Goal: Understand process/instructions: Learn how to perform a task or action

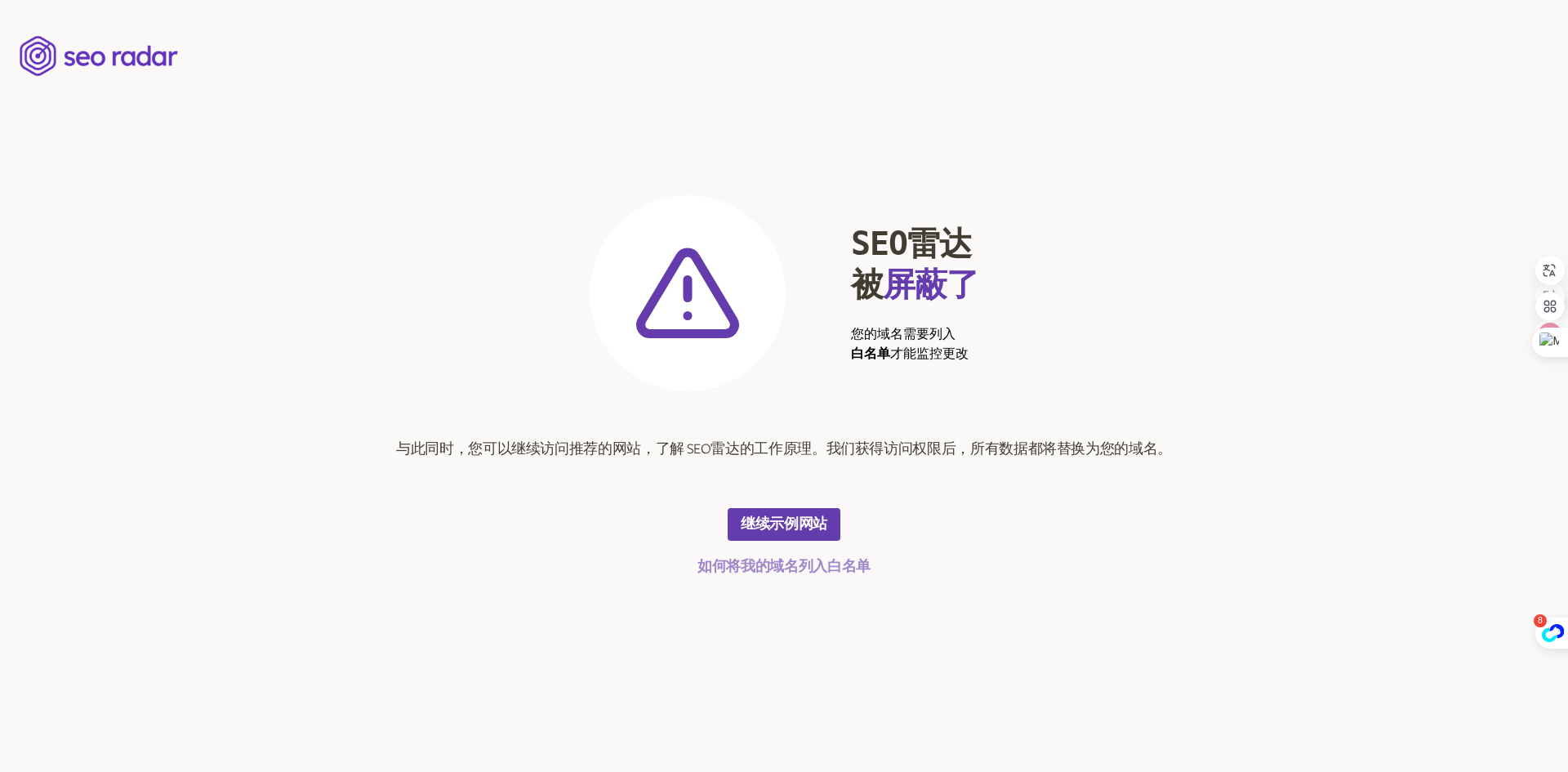
click at [805, 568] on font "如何将我的域名列入白名单" at bounding box center [784, 567] width 173 height 15
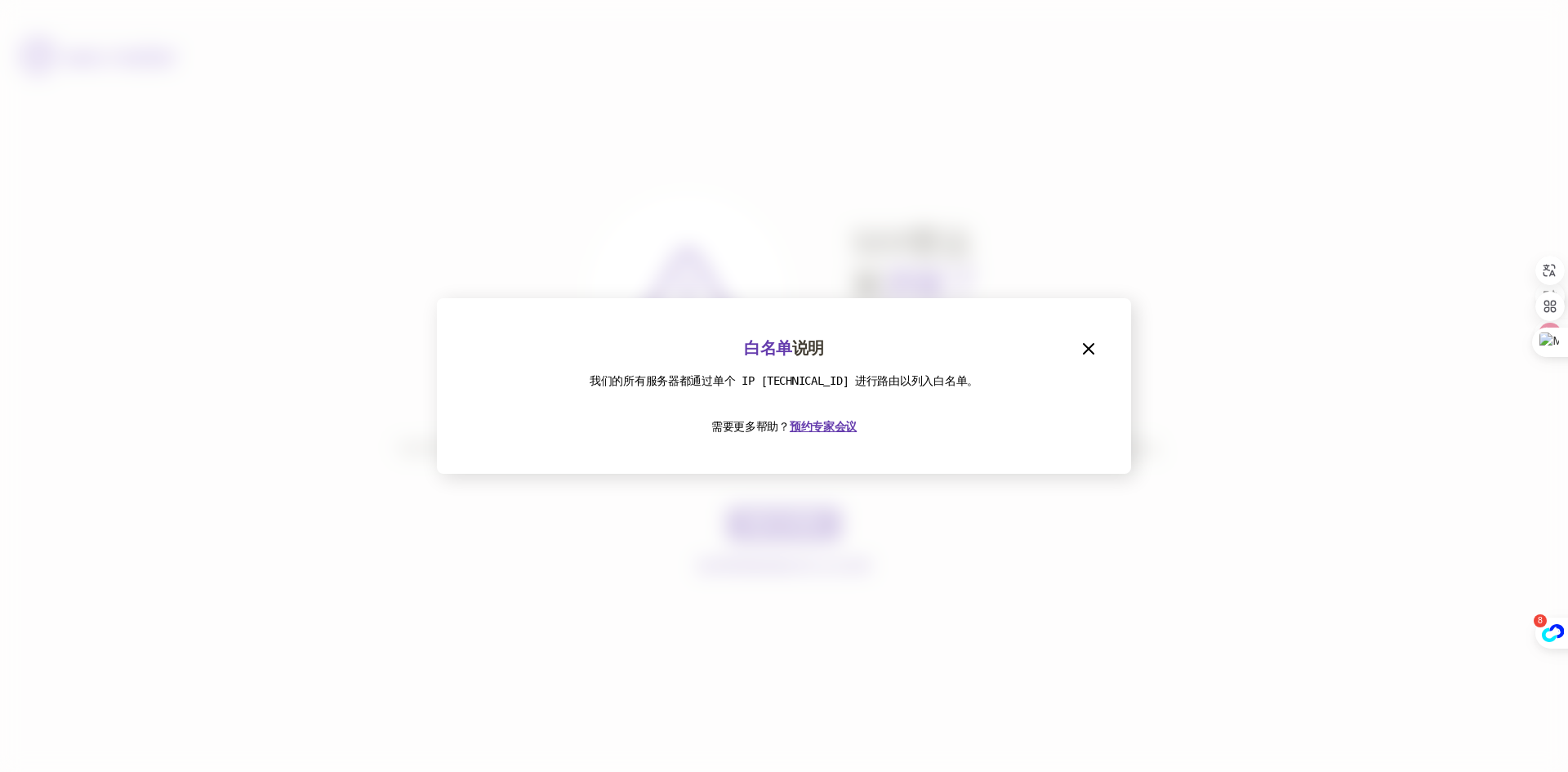
click at [1122, 354] on div "白名单 说明 我们的所有服务器都通过单个 IP [TECHNICAL_ID] 进行路由以列入白名单。 需要更多帮助？ 预约专家会议" at bounding box center [784, 386] width 695 height 175
click at [1091, 343] on icon "button" at bounding box center [1089, 349] width 19 height 19
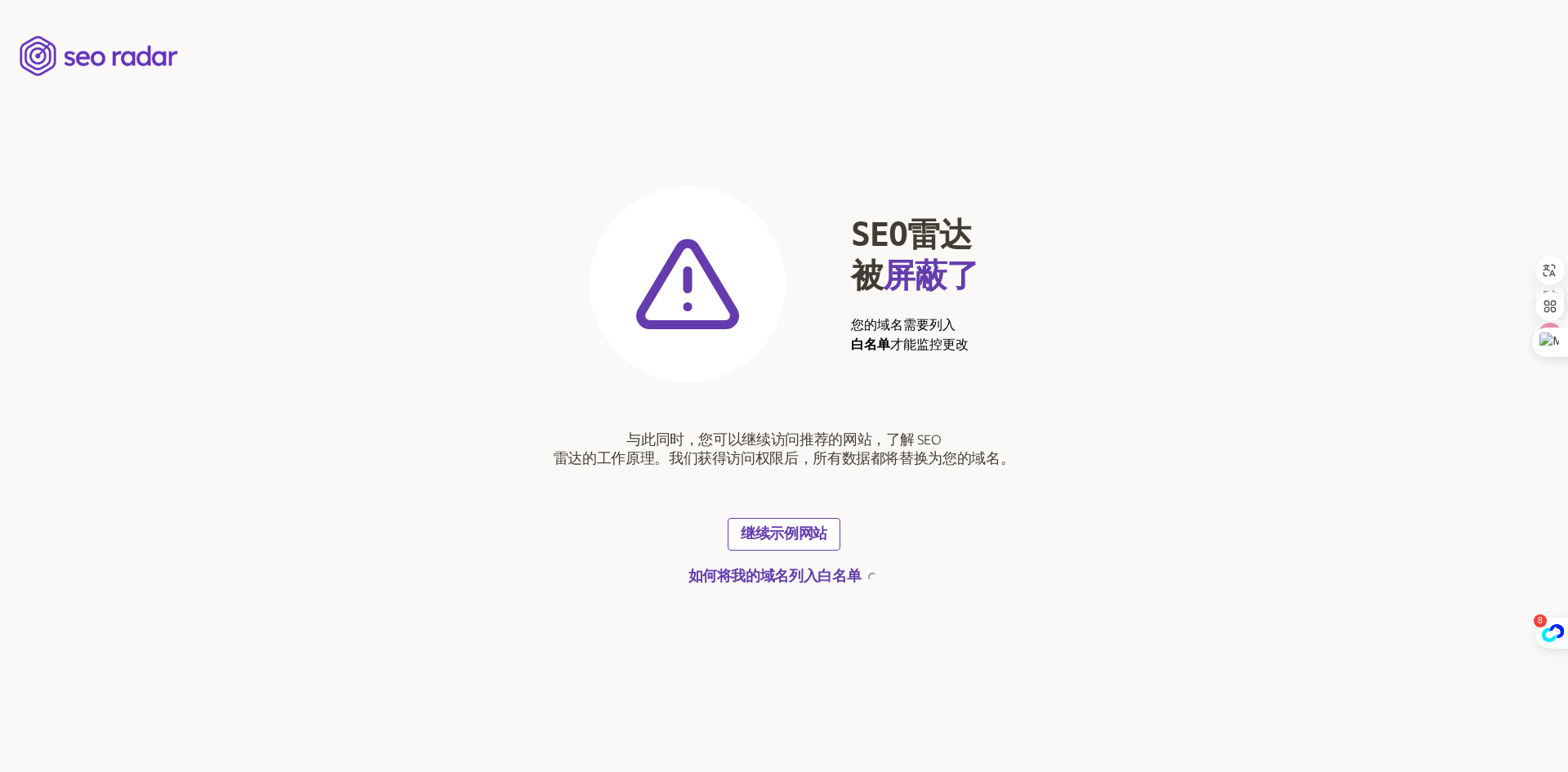
click at [786, 533] on font "继续示例网站" at bounding box center [784, 534] width 87 height 15
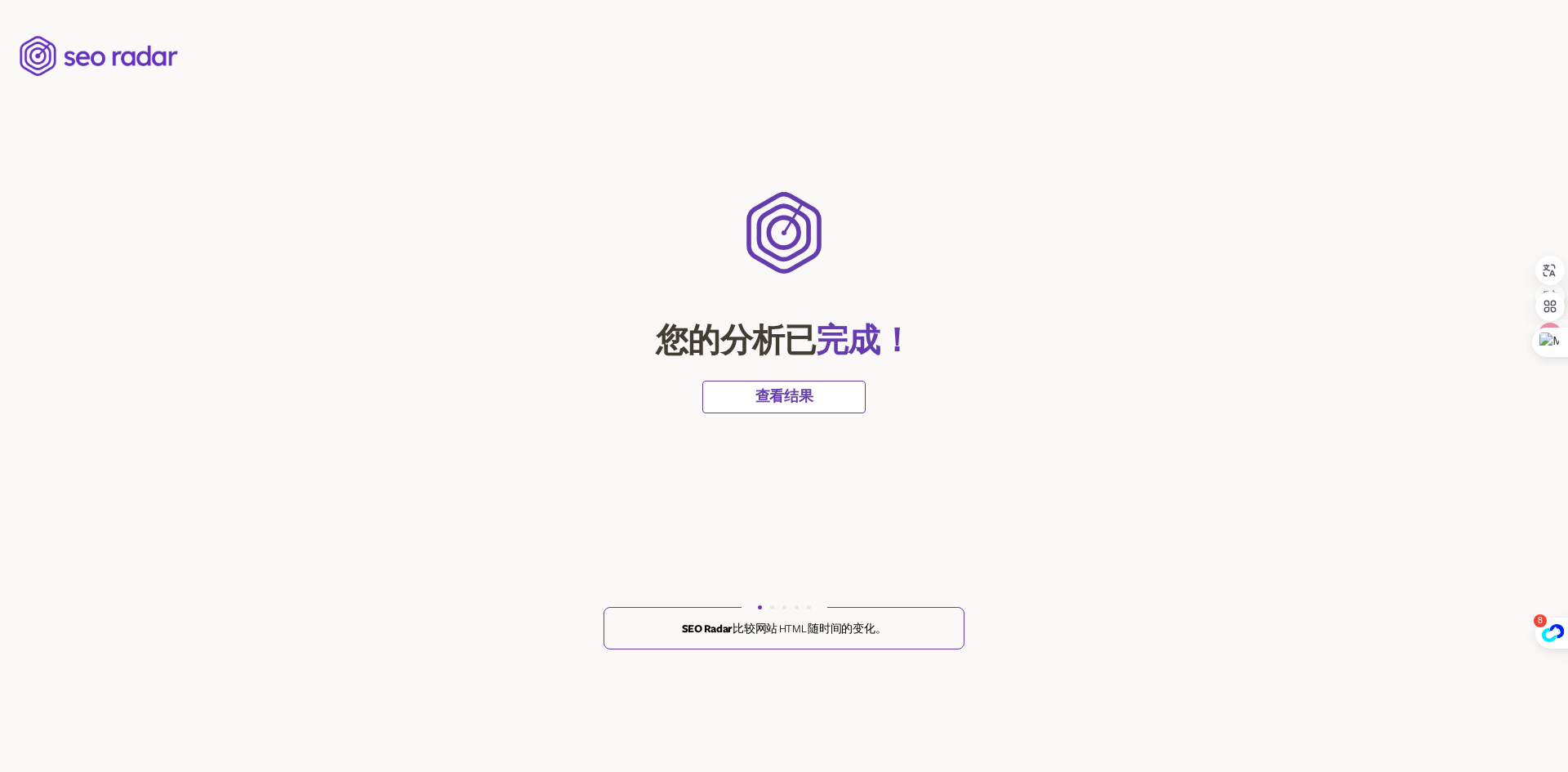
click at [808, 391] on font "查看结果" at bounding box center [785, 397] width 58 height 15
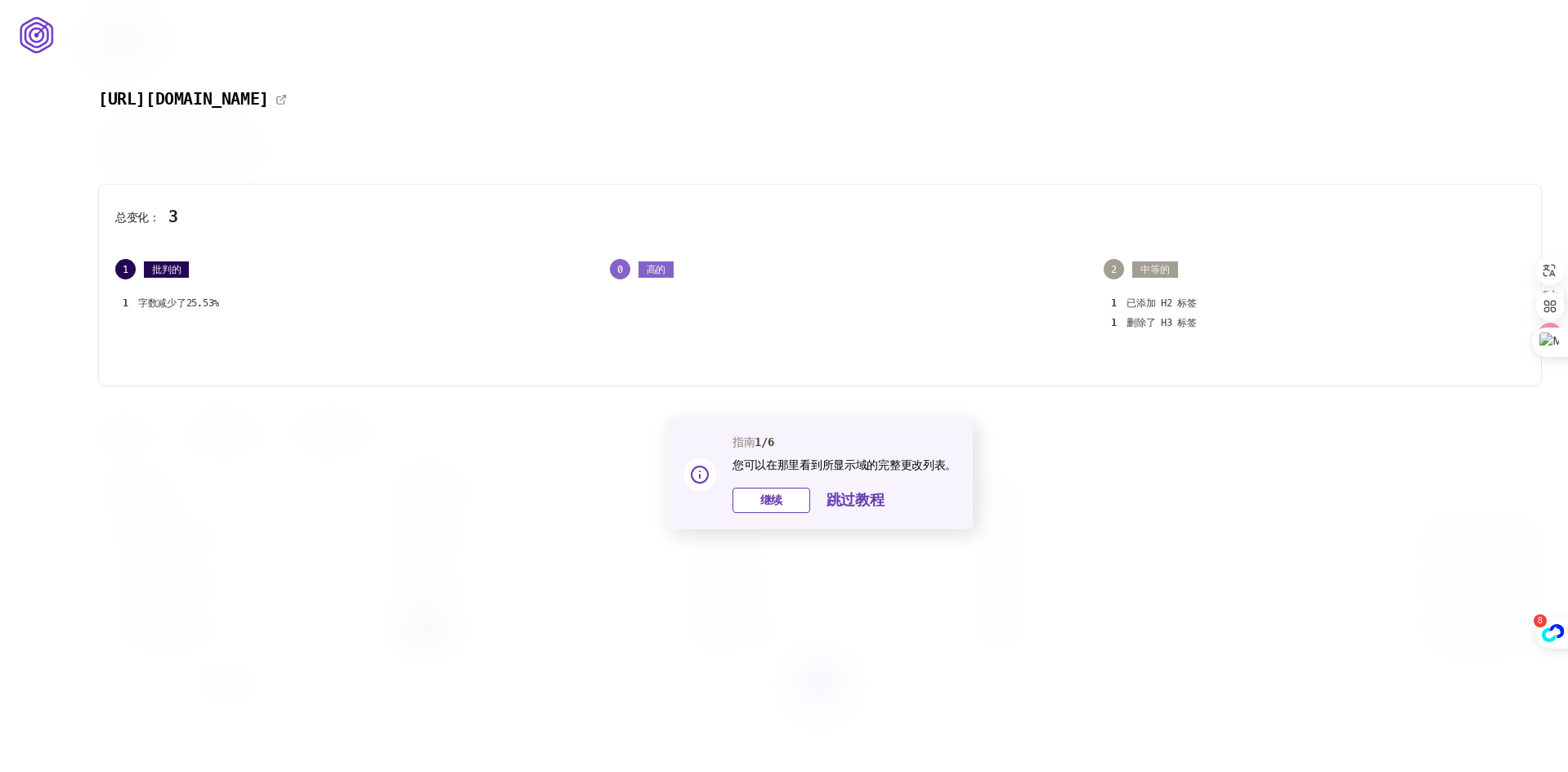
scroll to position [16, 0]
click at [784, 499] on button "继续" at bounding box center [771, 497] width 77 height 25
